Goal: Find specific page/section

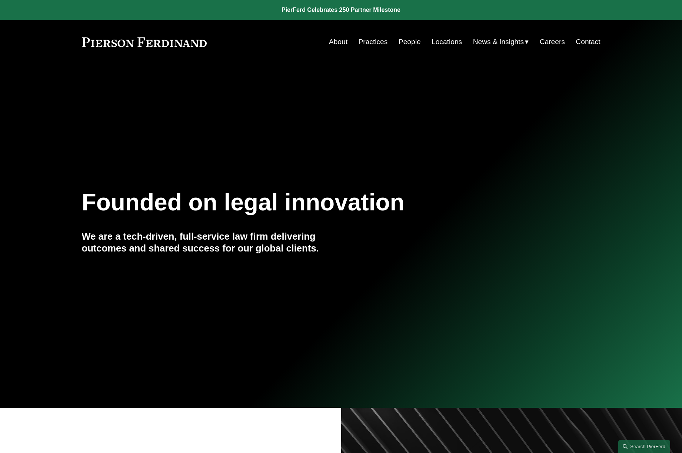
click at [369, 44] on link "Practices" at bounding box center [372, 42] width 29 height 14
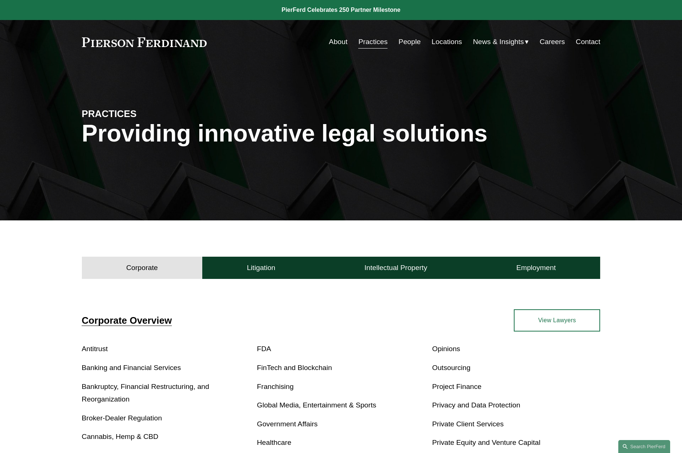
click at [433, 40] on link "Locations" at bounding box center [447, 42] width 30 height 14
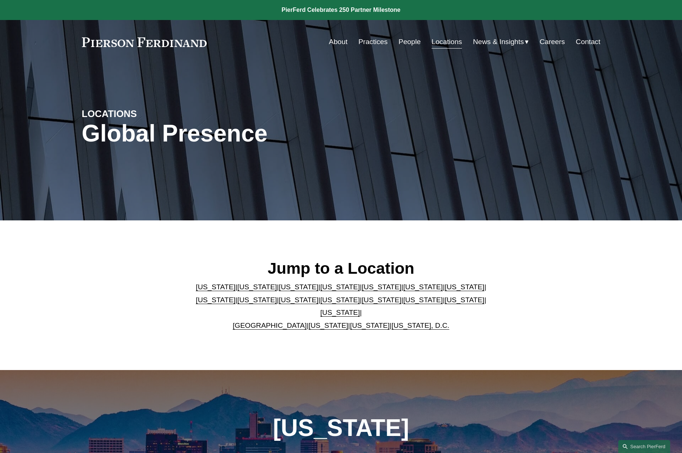
click at [238, 304] on link "[US_STATE]" at bounding box center [258, 300] width 40 height 8
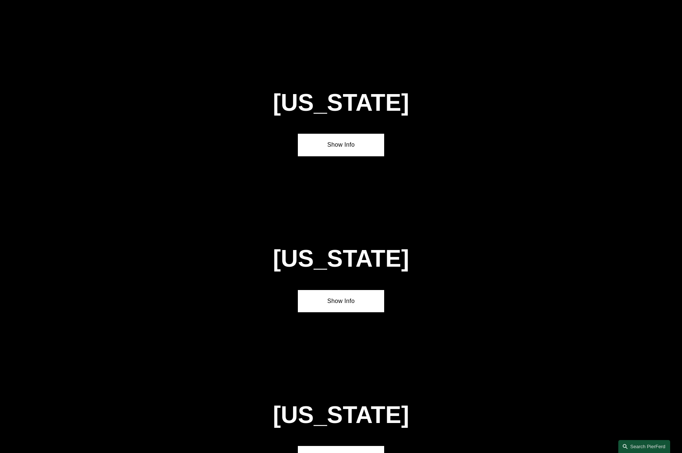
scroll to position [1620, 0]
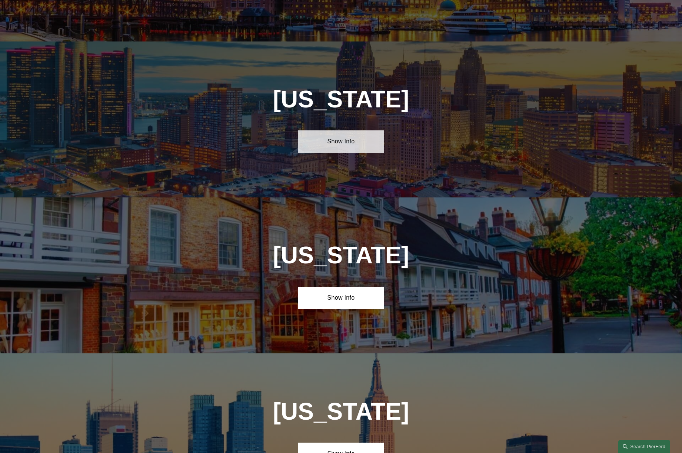
click at [349, 130] on link "Show Info" at bounding box center [341, 141] width 86 height 22
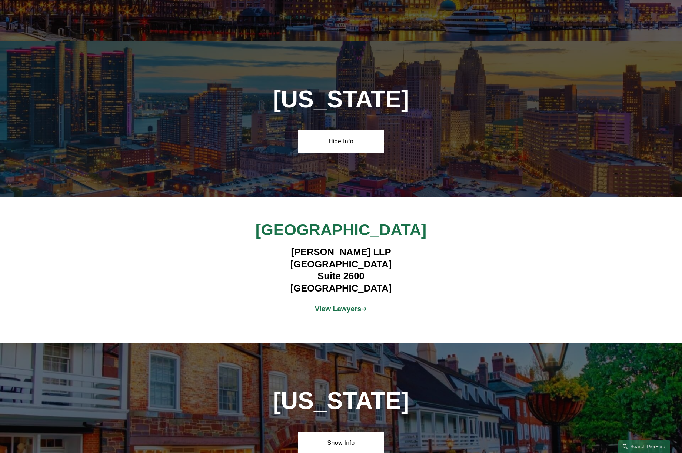
click at [343, 305] on strong "View Lawyers" at bounding box center [338, 309] width 47 height 8
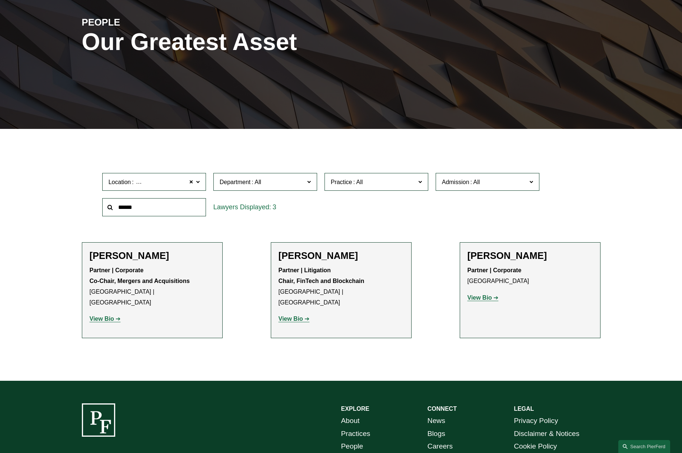
scroll to position [111, 0]
